Goal: Browse casually: Explore the website without a specific task or goal

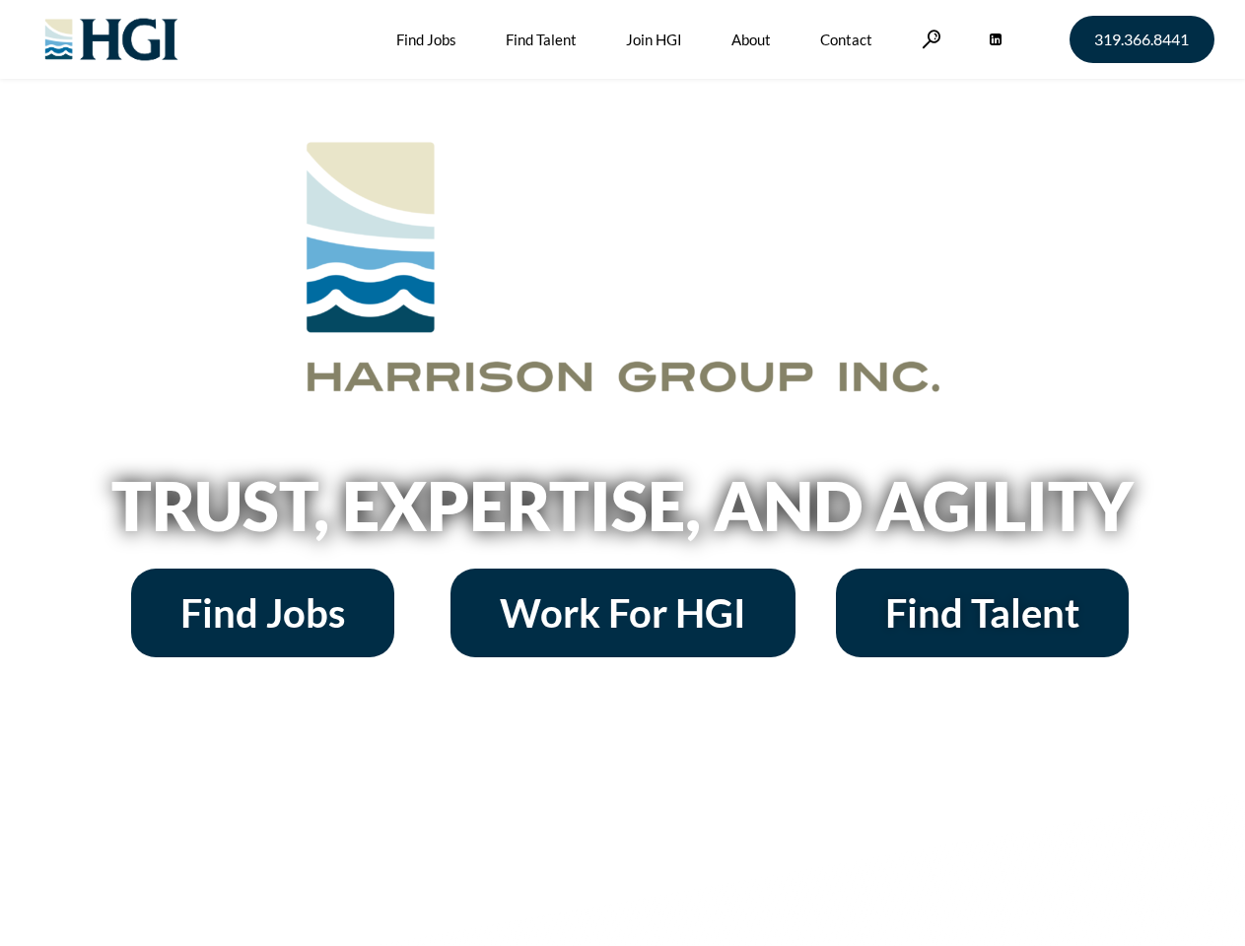
click at [622, 473] on h2 "Trust, Expertise, and Agility" at bounding box center [622, 505] width 1123 height 67
click at [928, 38] on link at bounding box center [931, 39] width 20 height 19
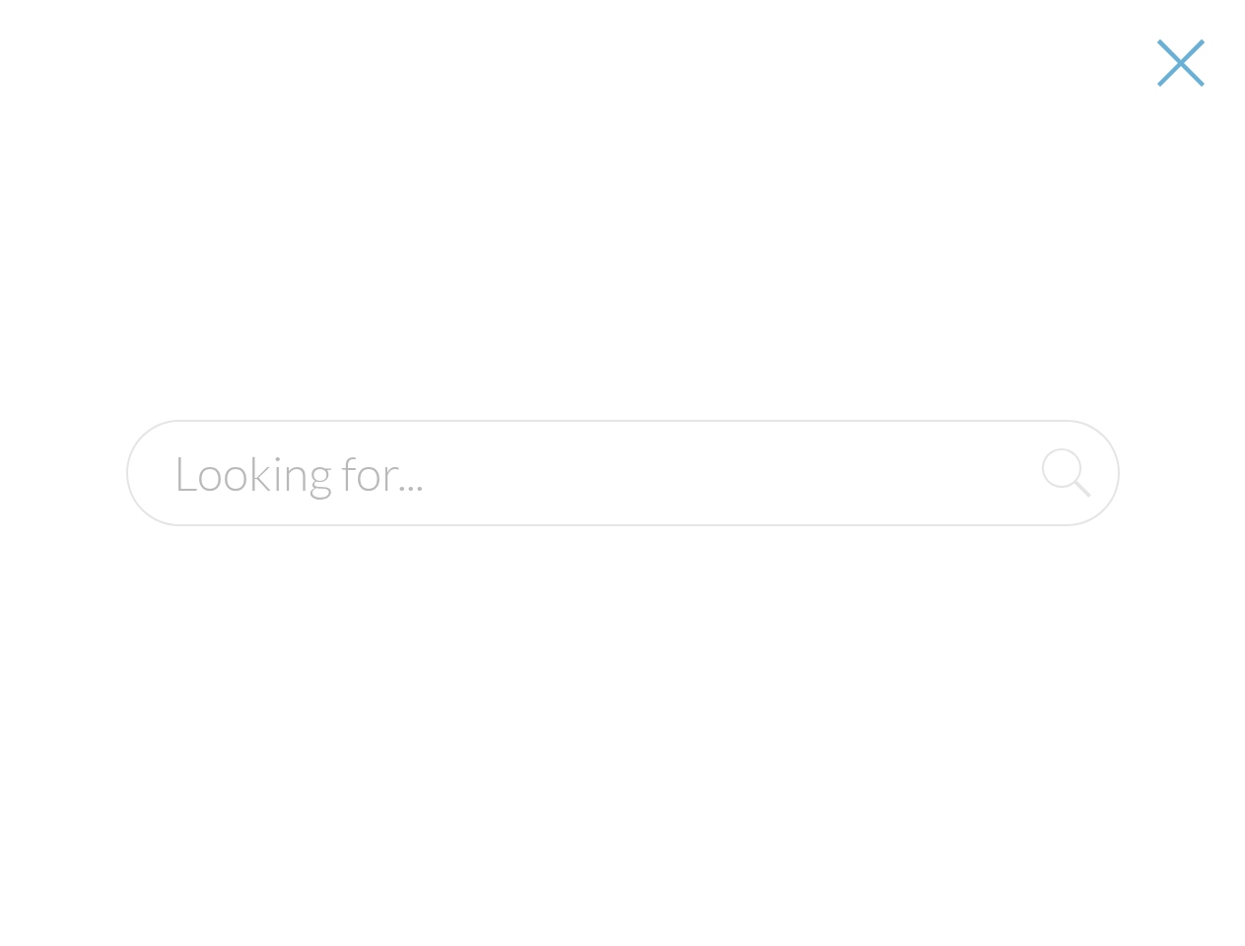
click at [622, 512] on h2 "Trust, Expertise, and Agility" at bounding box center [622, 505] width 1123 height 67
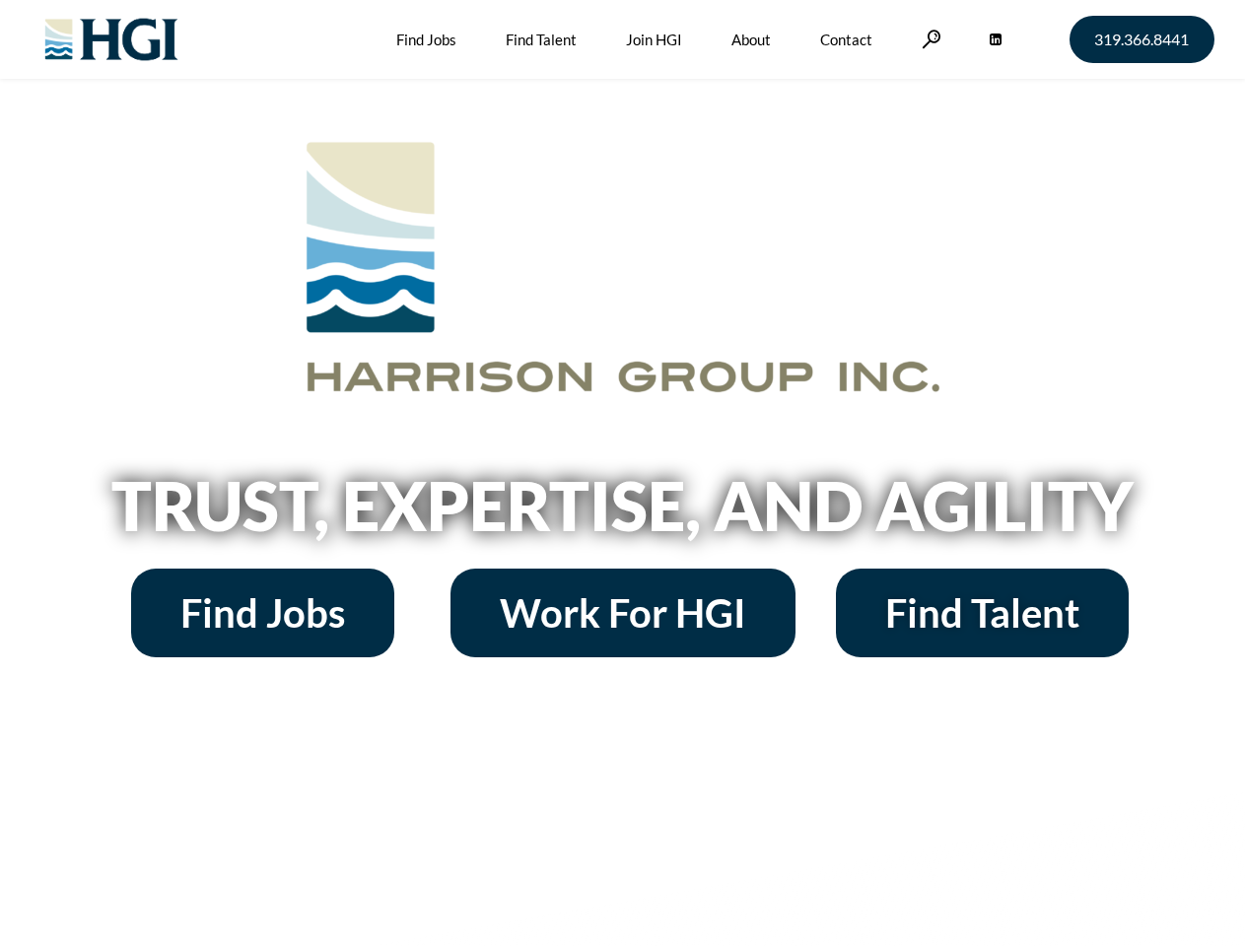
click at [622, 473] on h2 "Trust, Expertise, and Agility" at bounding box center [622, 505] width 1123 height 67
click at [928, 38] on link at bounding box center [931, 39] width 20 height 19
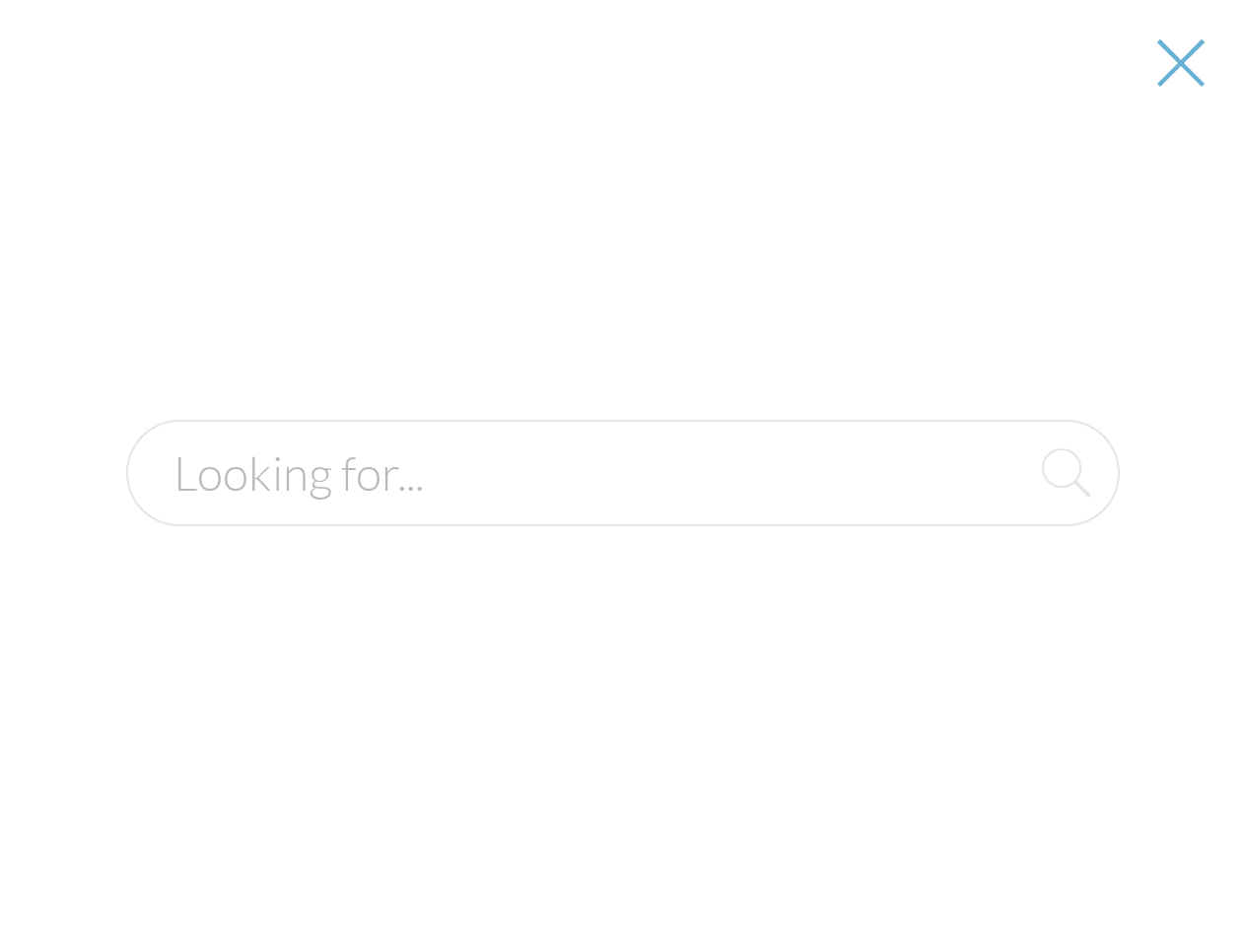
click at [622, 512] on h2 "Trust, Expertise, and Agility" at bounding box center [622, 505] width 1123 height 67
